Goal: Information Seeking & Learning: Understand process/instructions

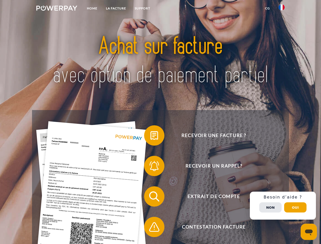
click at [57, 9] on img at bounding box center [56, 8] width 41 height 5
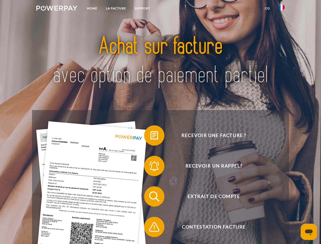
click at [281, 9] on img at bounding box center [281, 7] width 6 height 6
click at [267, 8] on link "CG" at bounding box center [267, 8] width 13 height 9
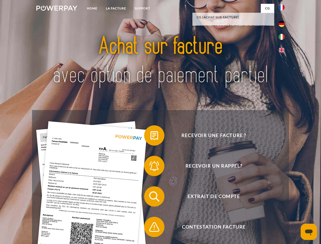
click at [150, 136] on span at bounding box center [146, 135] width 25 height 25
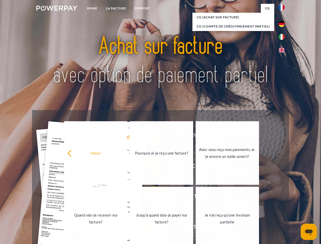
click at [150, 167] on div "Recevoir une facture ? Recevoir un rappel? Extrait de compte retour" at bounding box center [160, 211] width 257 height 203
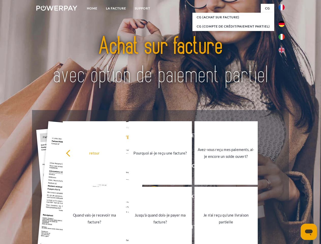
click at [150, 197] on link "Jusqu'à quand dois-je payer ma facture?" at bounding box center [160, 219] width 63 height 64
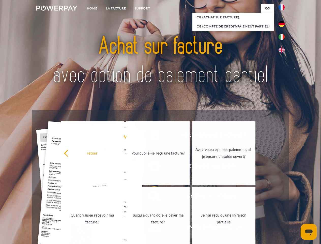
click at [192, 228] on link "Je n'ai reçu qu'une livraison partielle" at bounding box center [223, 219] width 63 height 64
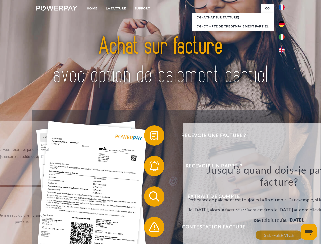
click at [283, 205] on div "Jusqu'à quand dois-je payer ma facture? L'échéance de paiement est toujours la …" at bounding box center [278, 199] width 185 height 71
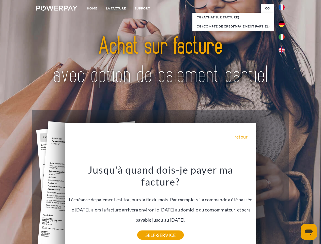
click at [270, 207] on span "Extrait de compte" at bounding box center [213, 196] width 124 height 20
click at [295, 207] on header "Home LA FACTURE Support" at bounding box center [160, 175] width 321 height 351
